Goal: Find specific page/section: Find specific page/section

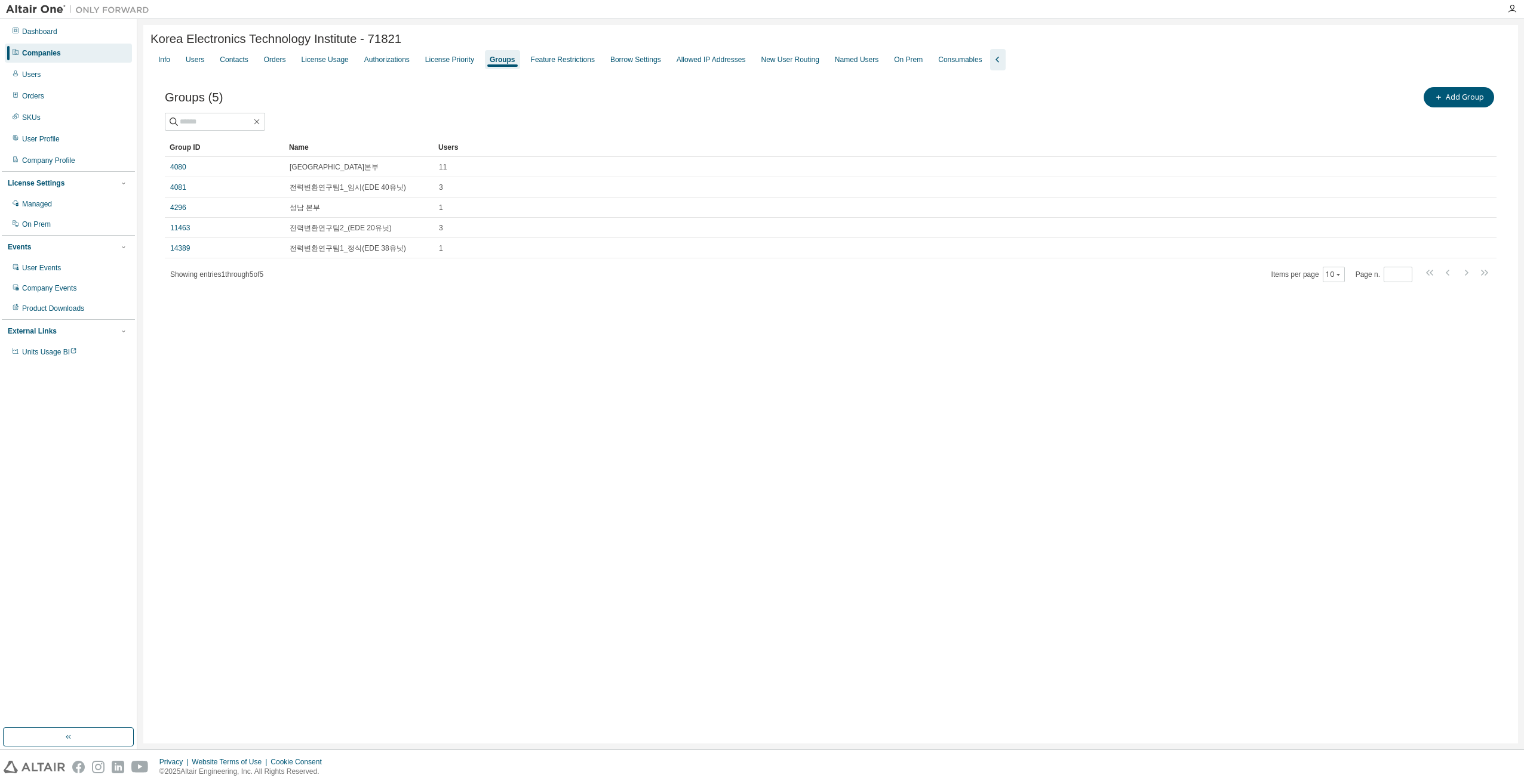
click at [67, 52] on div "Companies" at bounding box center [68, 53] width 127 height 19
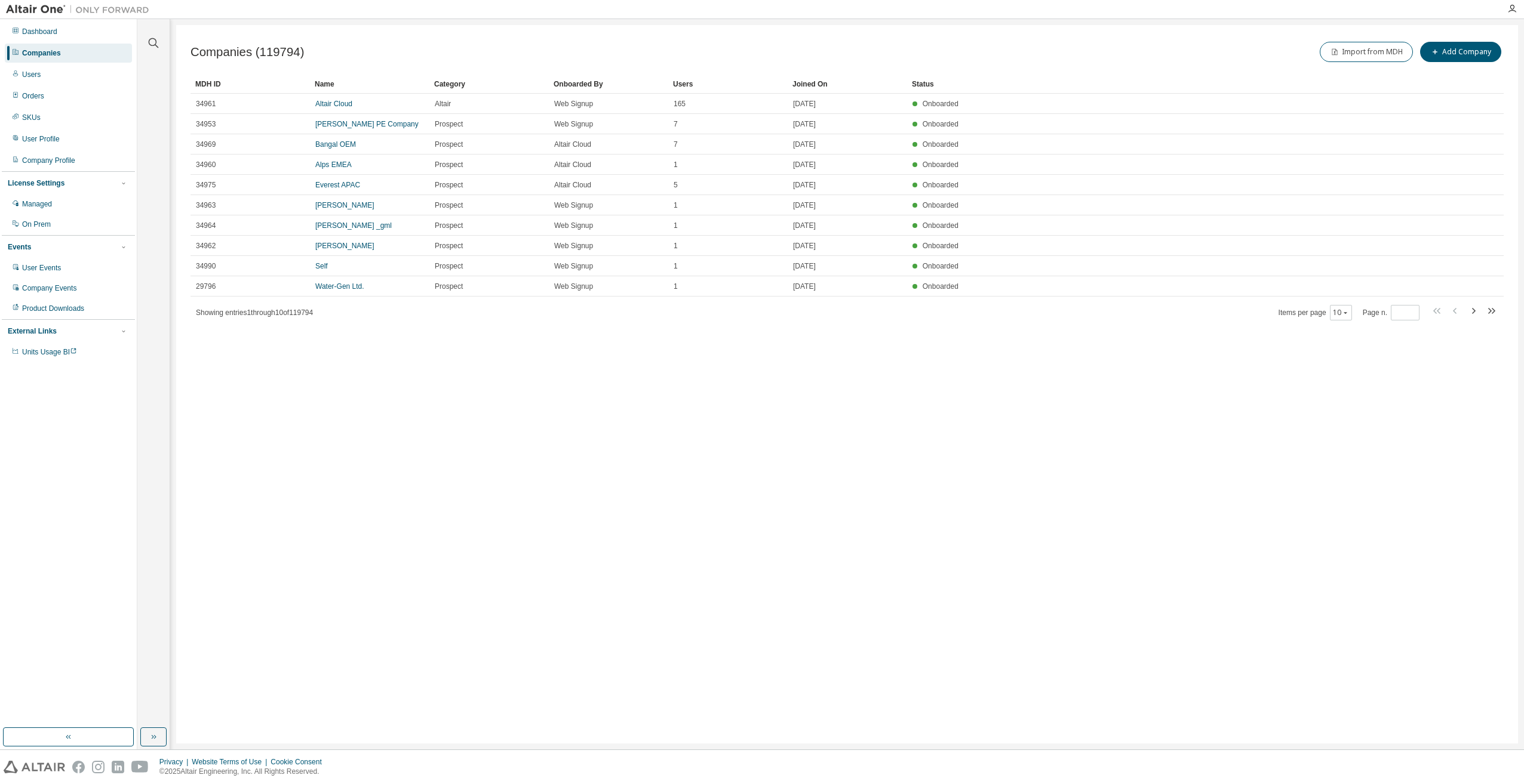
click at [84, 53] on div "Companies" at bounding box center [68, 53] width 127 height 19
click at [157, 41] on icon "button" at bounding box center [153, 43] width 14 height 14
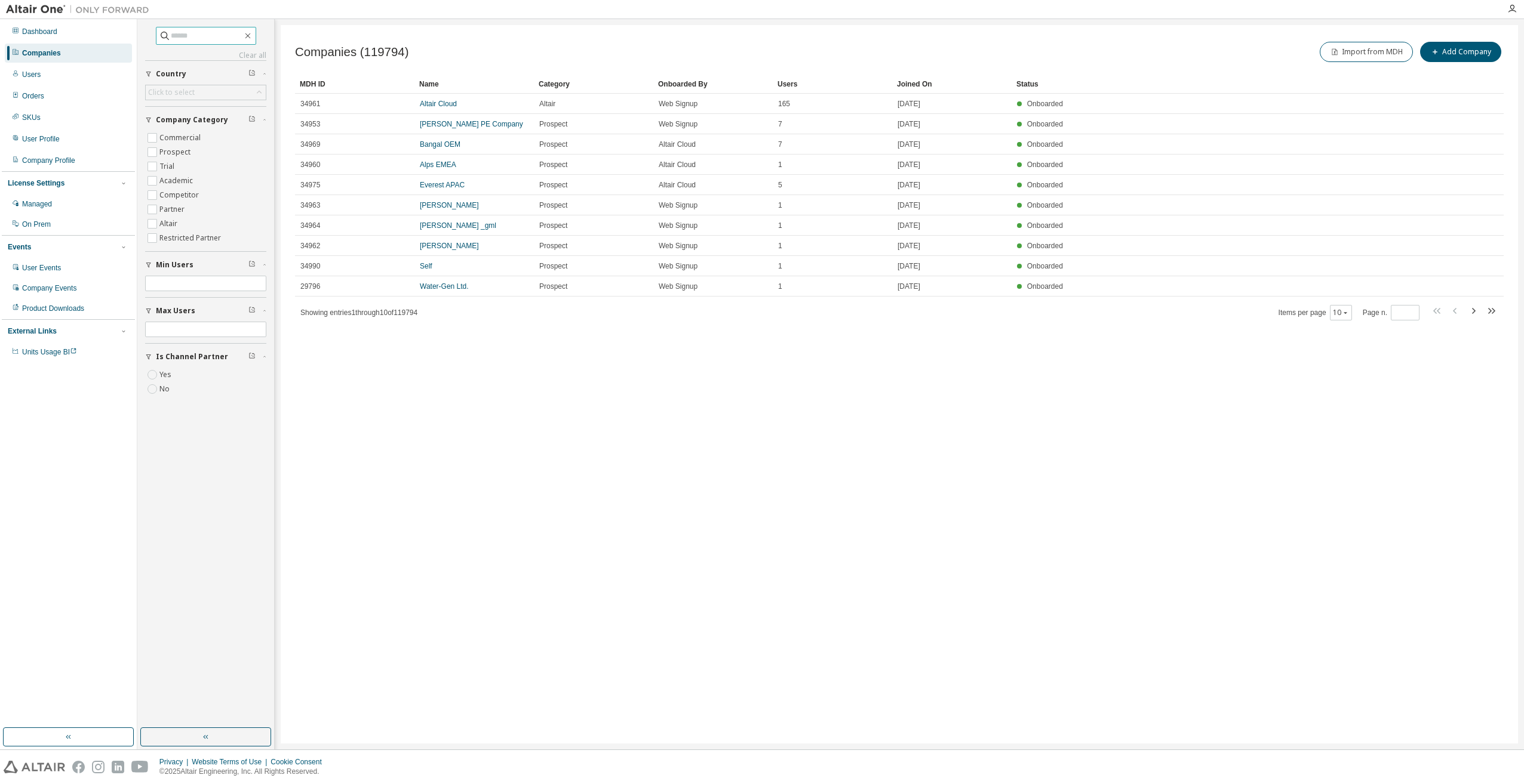
click at [201, 36] on input "text" at bounding box center [206, 36] width 71 height 12
type input "******"
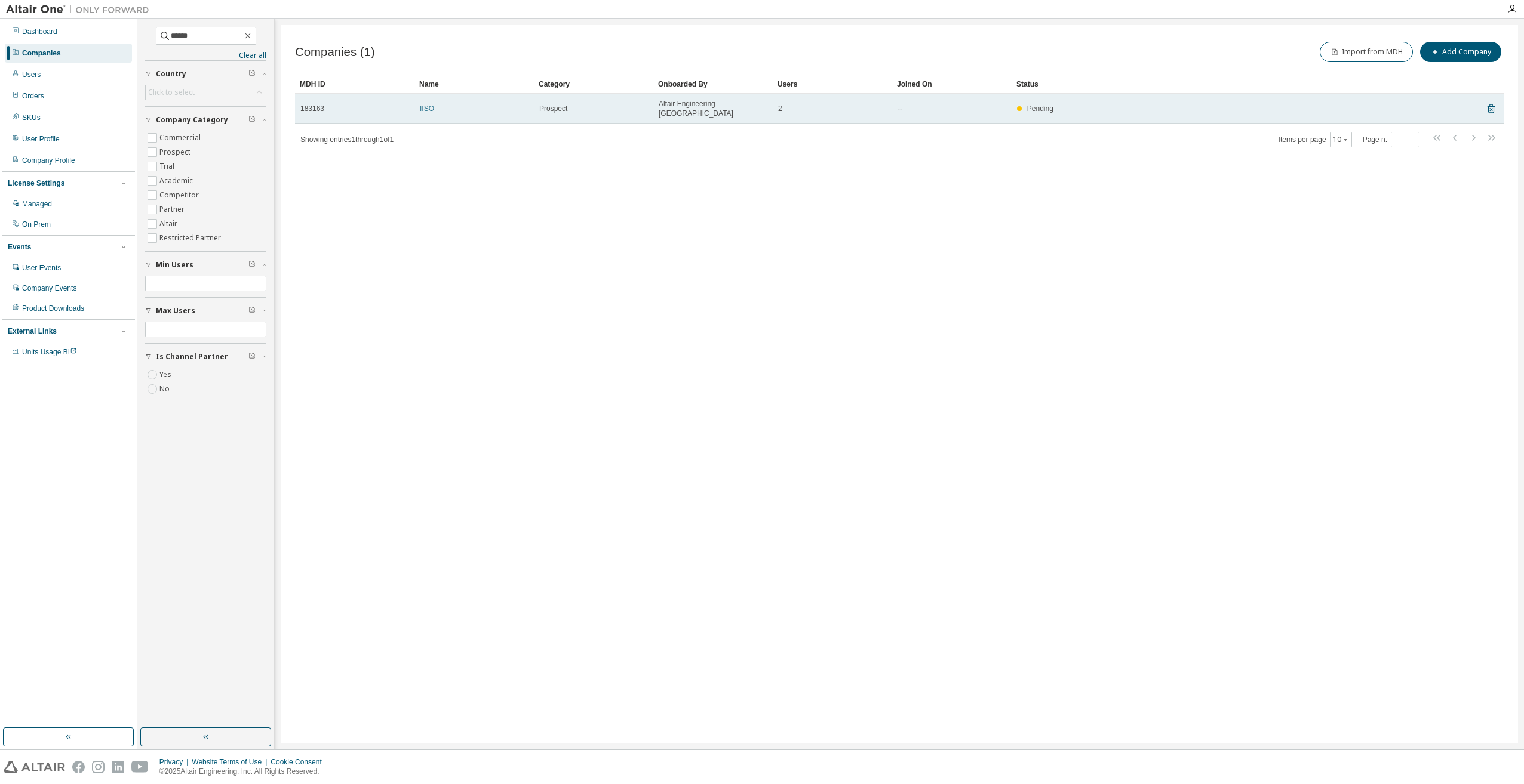
click at [422, 105] on link "IISO" at bounding box center [427, 108] width 14 height 9
